Goal: Transaction & Acquisition: Purchase product/service

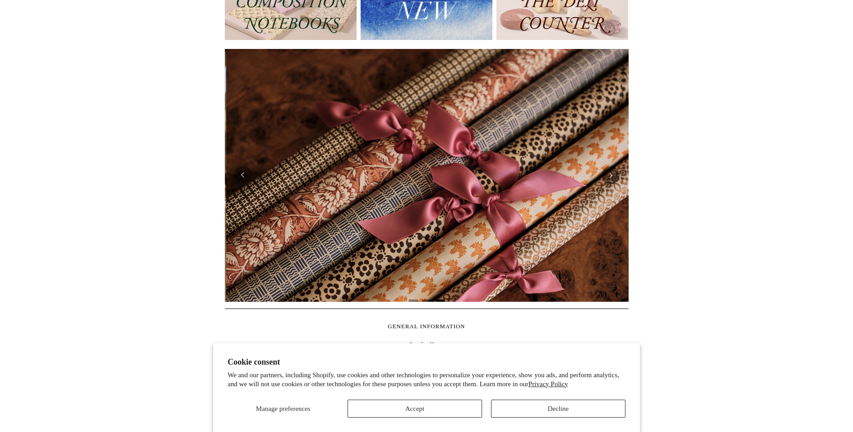
scroll to position [0, 807]
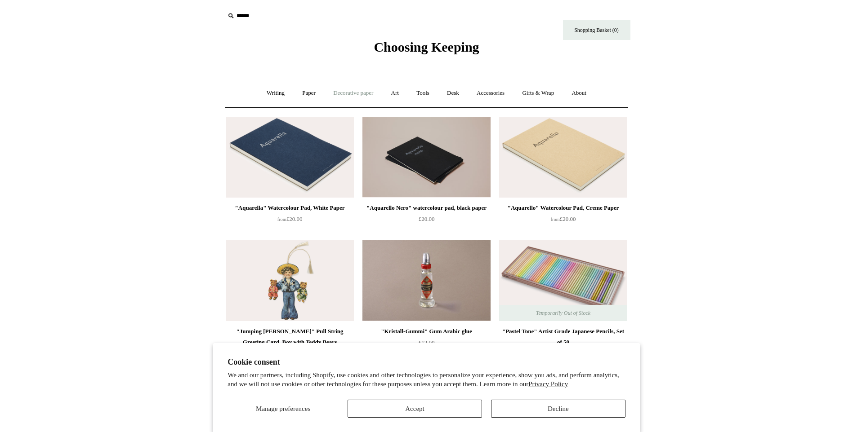
click at [339, 91] on link "Decorative paper +" at bounding box center [353, 93] width 56 height 24
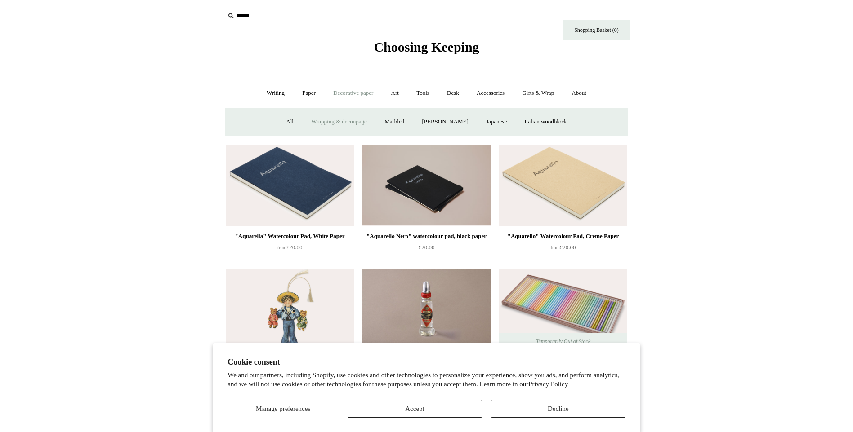
click at [346, 117] on link "Wrapping & decoupage" at bounding box center [339, 122] width 72 height 24
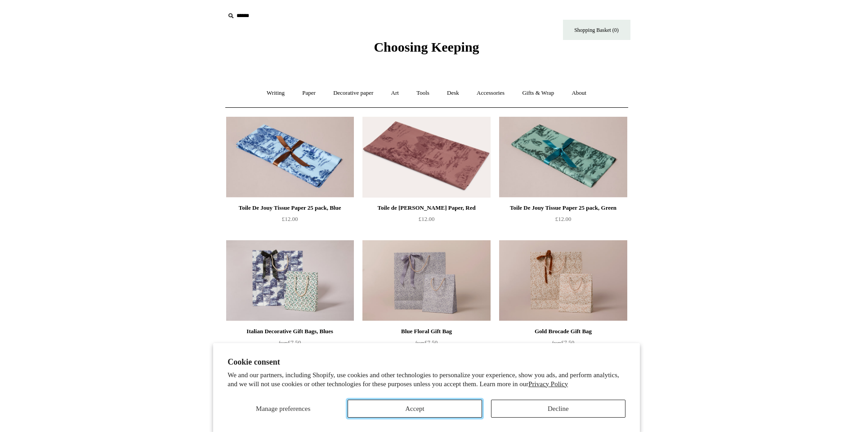
click at [398, 408] on button "Accept" at bounding box center [414, 409] width 134 height 18
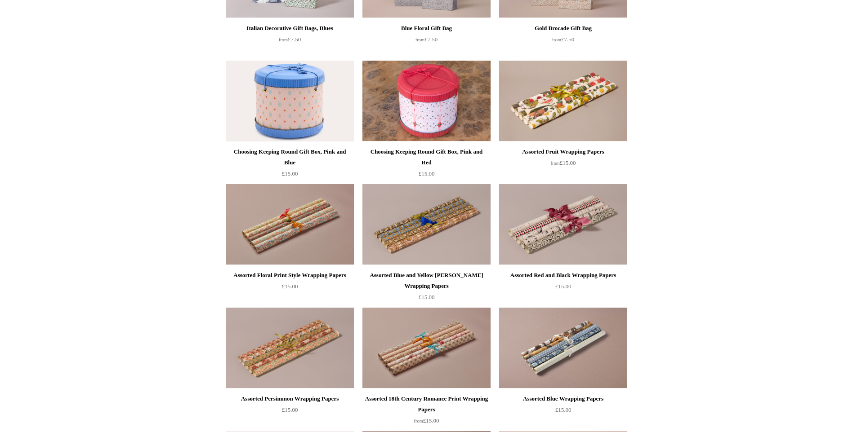
scroll to position [278, 0]
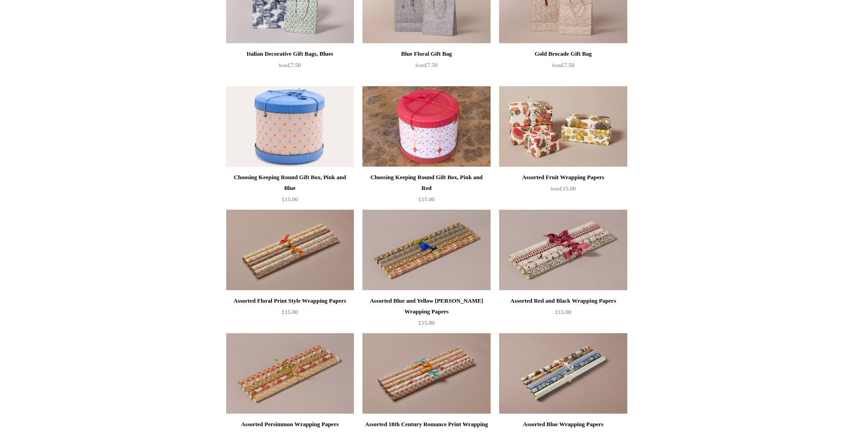
click at [571, 127] on img at bounding box center [563, 126] width 128 height 81
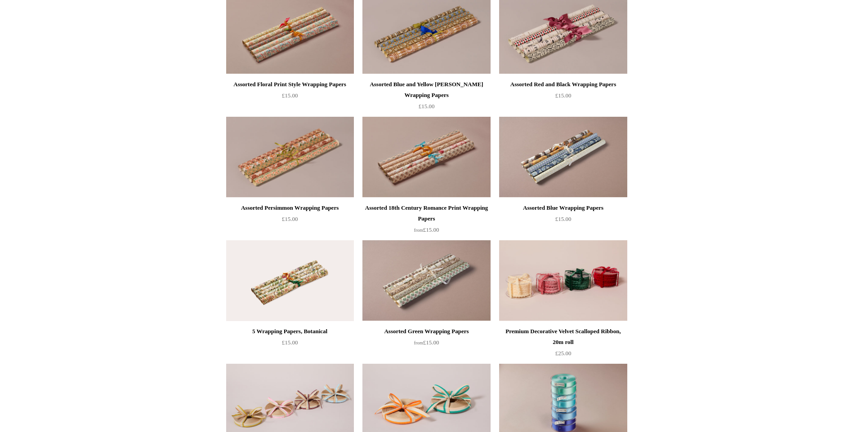
scroll to position [494, 0]
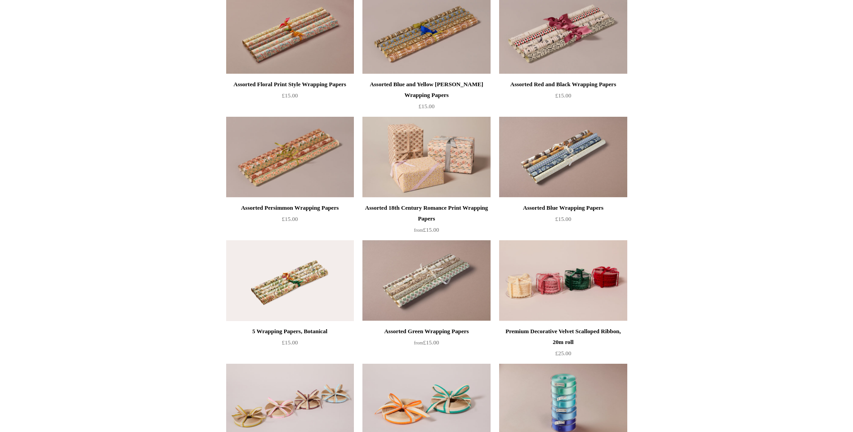
click at [419, 149] on img at bounding box center [426, 157] width 128 height 81
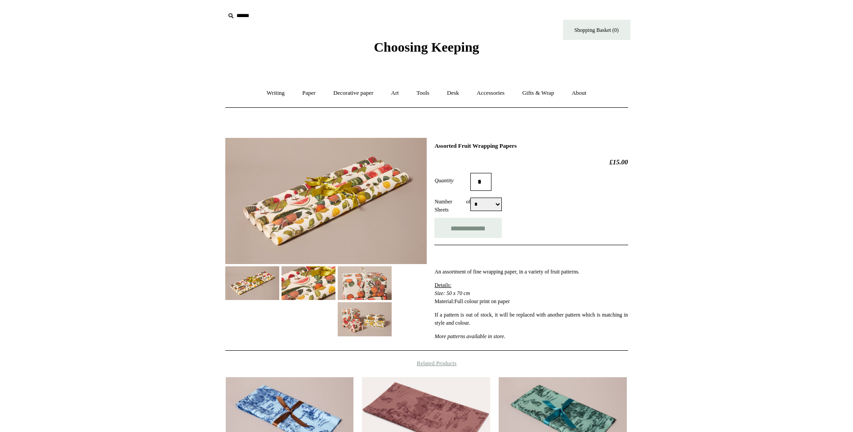
click at [321, 289] on img at bounding box center [308, 284] width 54 height 34
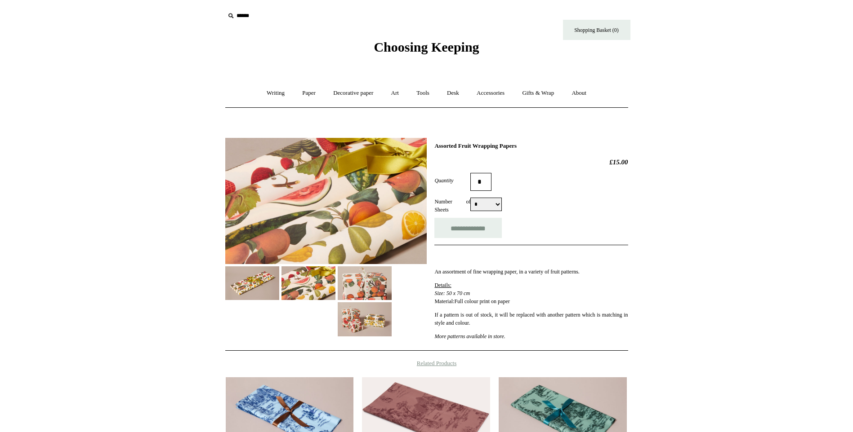
click at [376, 280] on img at bounding box center [365, 284] width 54 height 34
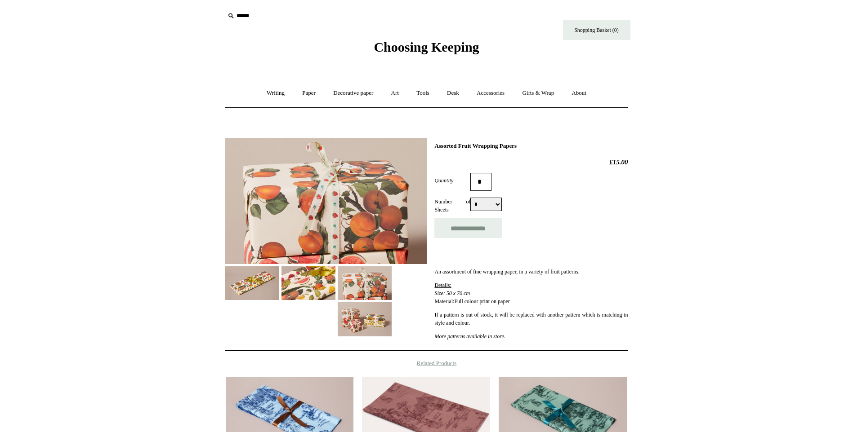
click at [362, 312] on img at bounding box center [365, 320] width 54 height 34
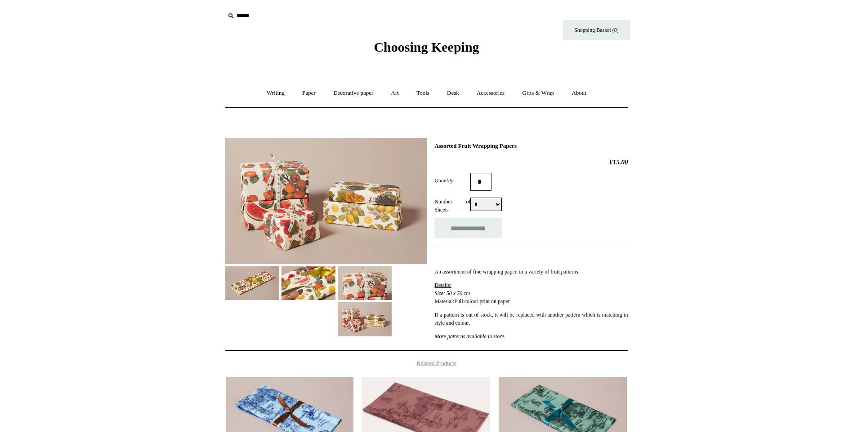
click at [499, 203] on select "* **" at bounding box center [485, 204] width 31 height 13
click at [254, 276] on img at bounding box center [252, 284] width 54 height 34
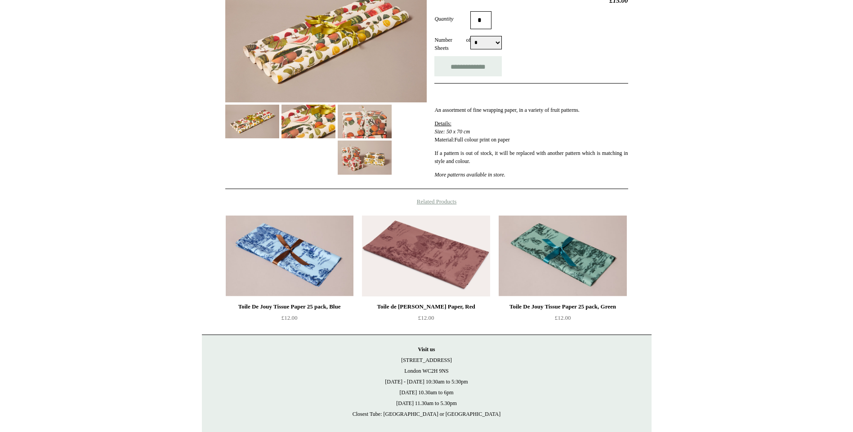
scroll to position [205, 0]
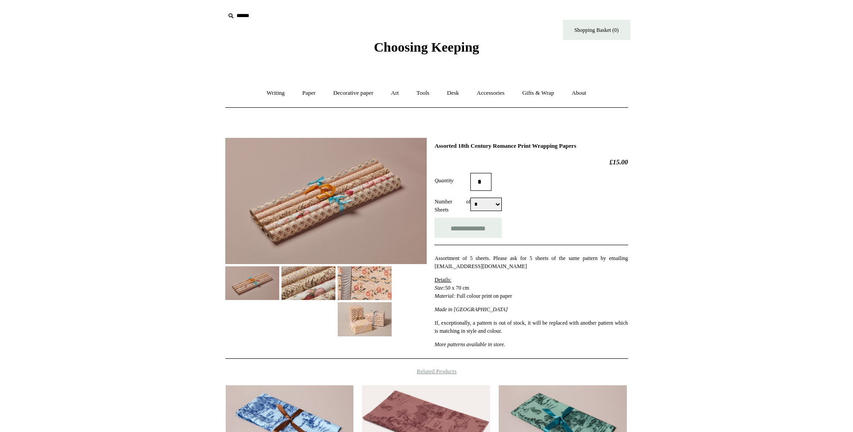
click at [307, 294] on img at bounding box center [308, 284] width 54 height 34
